Goal: Information Seeking & Learning: Check status

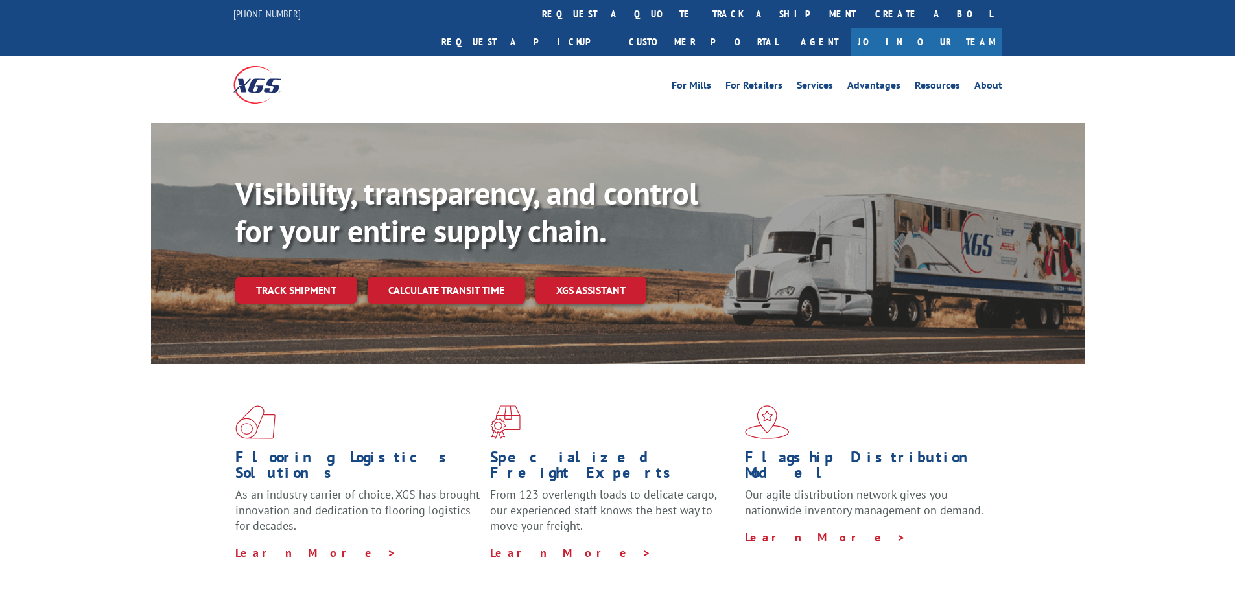
click at [277, 276] on div "Visibility, transparency, and control for your entire supply chain. Track shipm…" at bounding box center [659, 265] width 849 height 181
click at [281, 277] on link "Track shipment" at bounding box center [296, 290] width 122 height 27
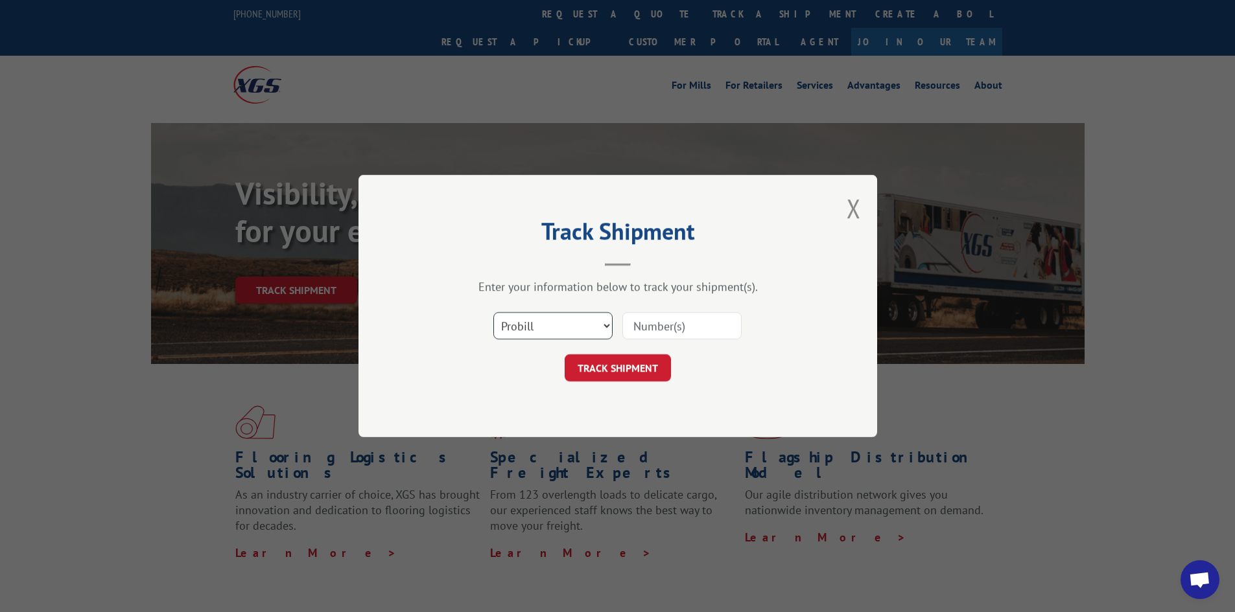
click at [590, 325] on select "Select category... Probill BOL PO" at bounding box center [552, 325] width 119 height 27
select select "bol"
click at [493, 312] on select "Select category... Probill BOL PO" at bounding box center [552, 325] width 119 height 27
click at [653, 325] on input at bounding box center [681, 325] width 119 height 27
paste input "4083322"
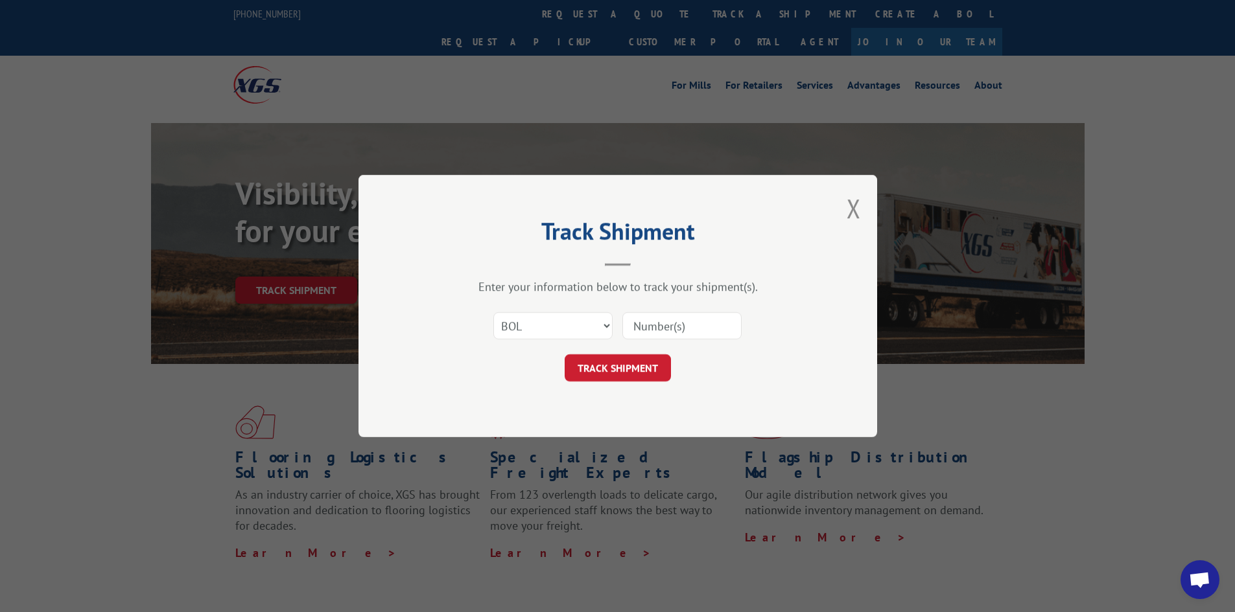
type input "4083322"
click button "TRACK SHIPMENT" at bounding box center [618, 368] width 106 height 27
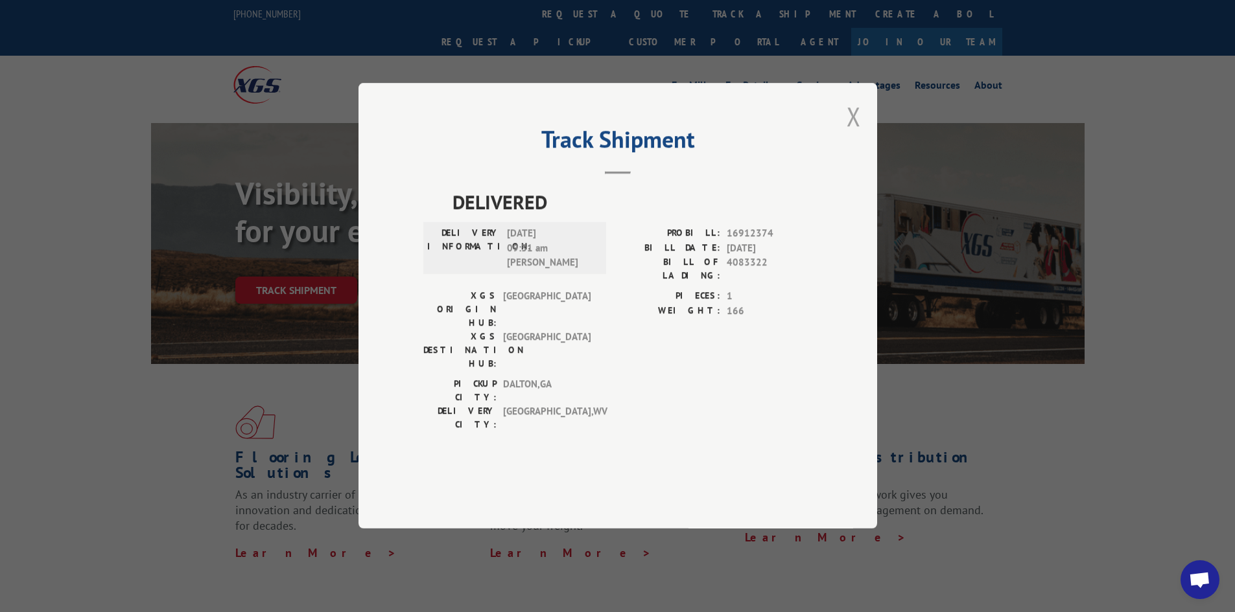
click at [852, 134] on button "Close modal" at bounding box center [853, 116] width 14 height 34
